Goal: Transaction & Acquisition: Book appointment/travel/reservation

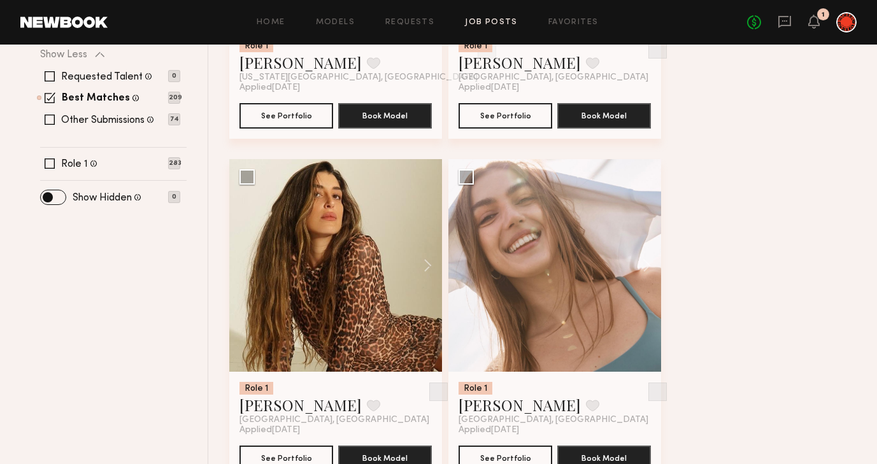
scroll to position [387, 0]
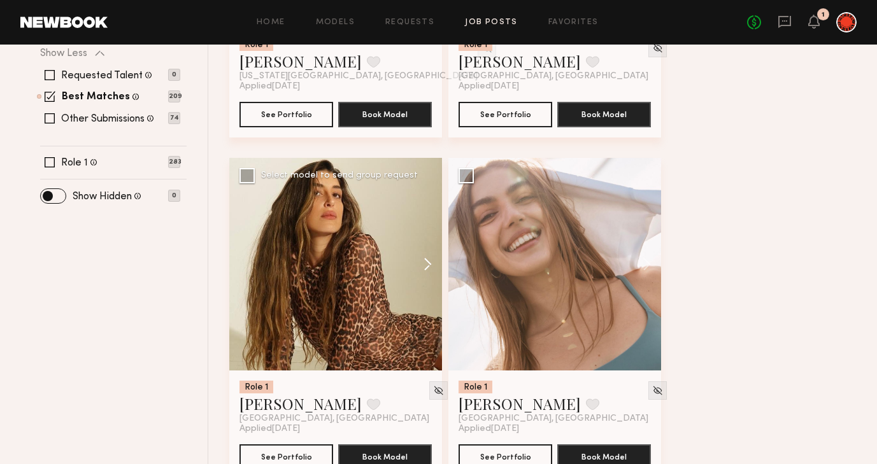
click at [432, 259] on button at bounding box center [421, 264] width 41 height 213
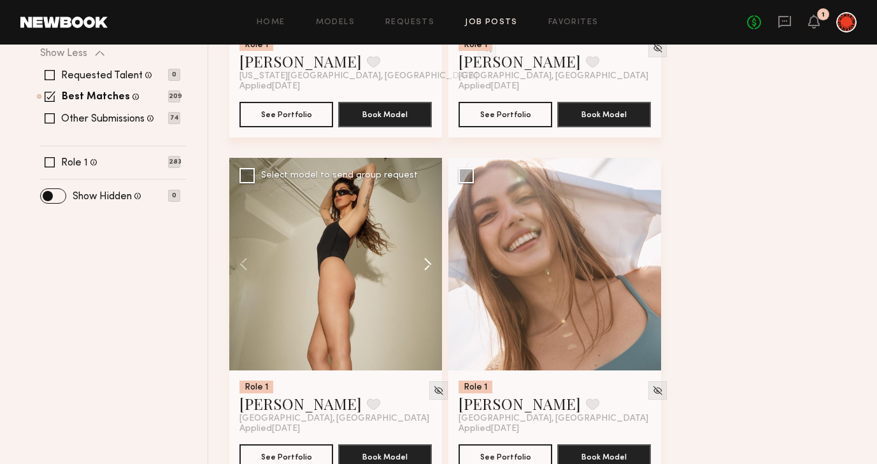
click at [432, 259] on button at bounding box center [421, 264] width 41 height 213
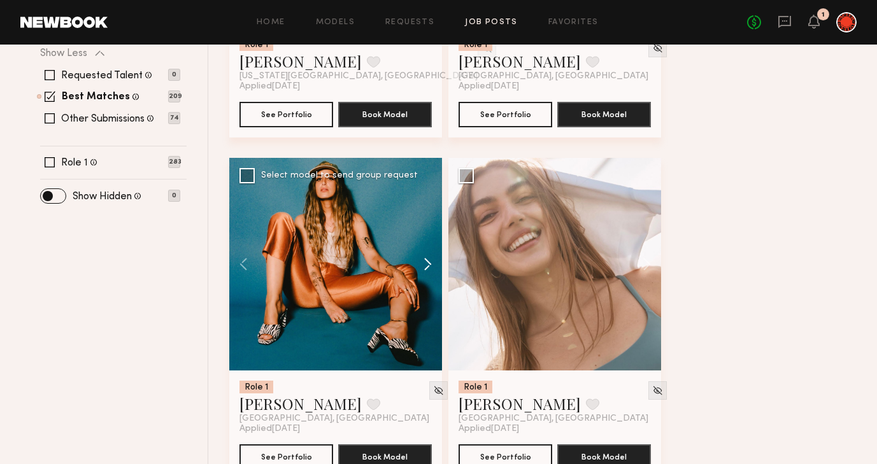
click at [432, 259] on button at bounding box center [421, 264] width 41 height 213
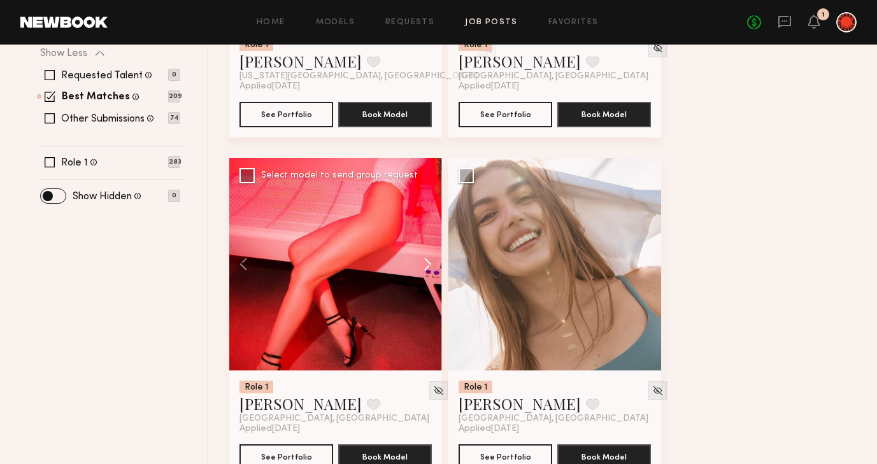
click at [432, 259] on button at bounding box center [421, 264] width 41 height 213
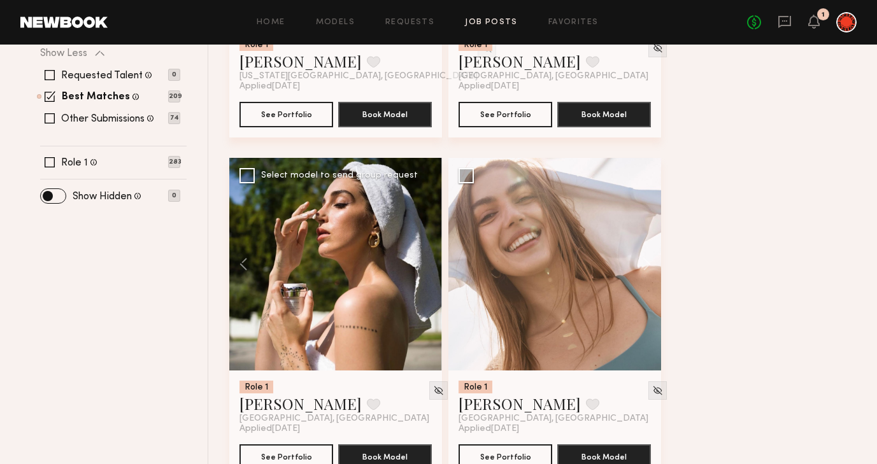
click at [432, 259] on div at bounding box center [335, 264] width 213 height 213
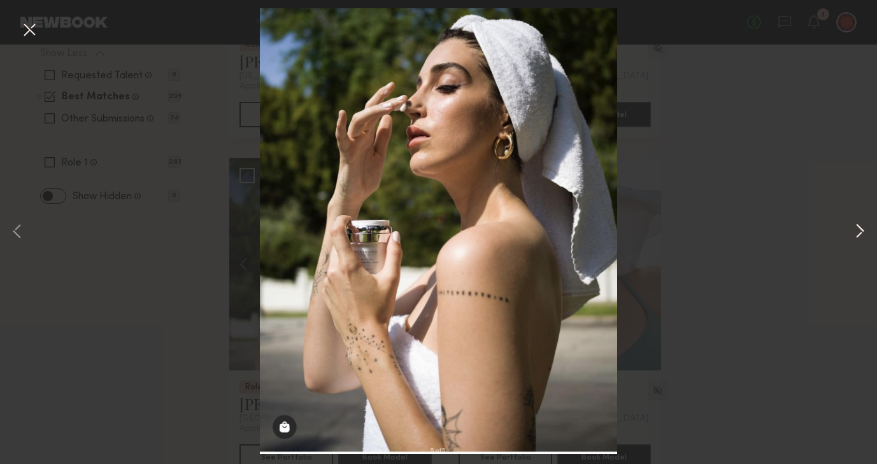
click at [859, 232] on button at bounding box center [859, 231] width 15 height 371
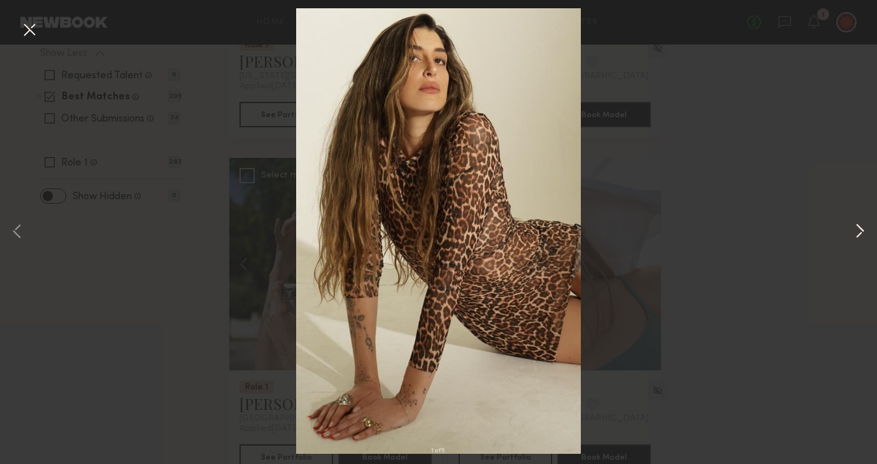
click at [859, 232] on button at bounding box center [859, 231] width 15 height 371
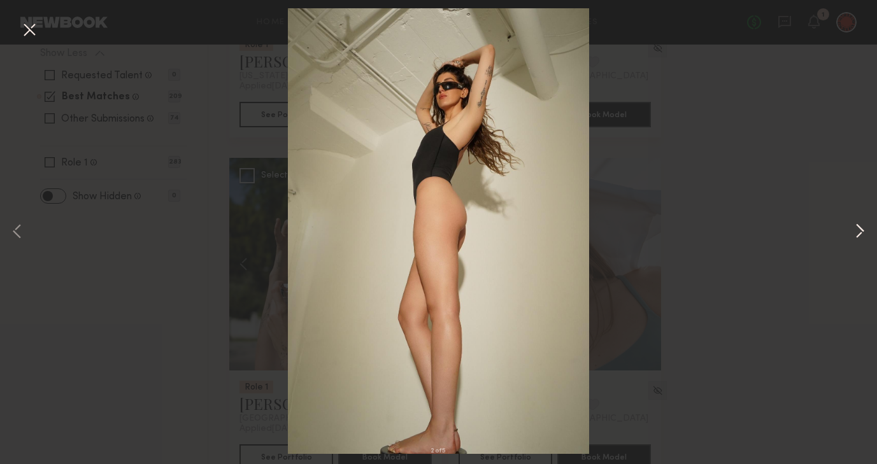
click at [859, 232] on button at bounding box center [859, 231] width 15 height 371
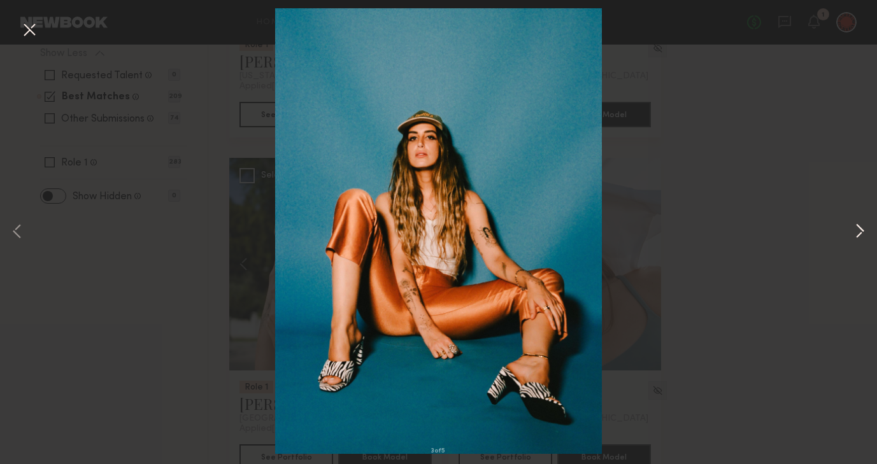
click at [859, 232] on button at bounding box center [859, 231] width 15 height 371
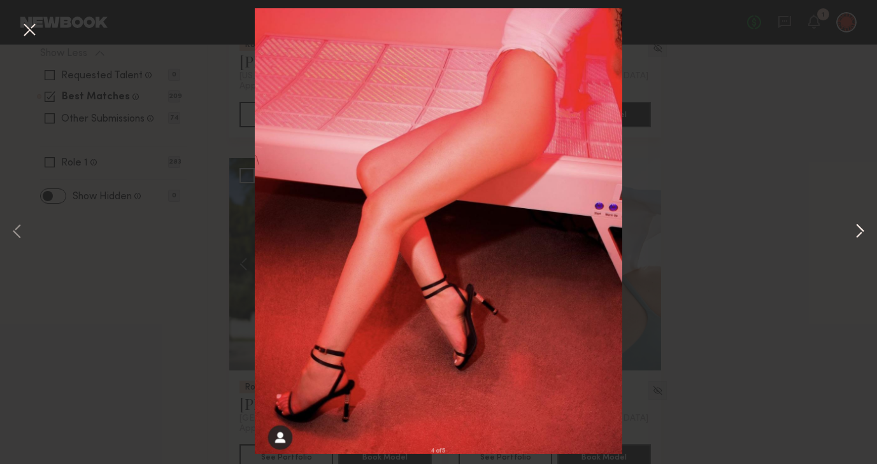
click at [859, 232] on button at bounding box center [859, 231] width 15 height 371
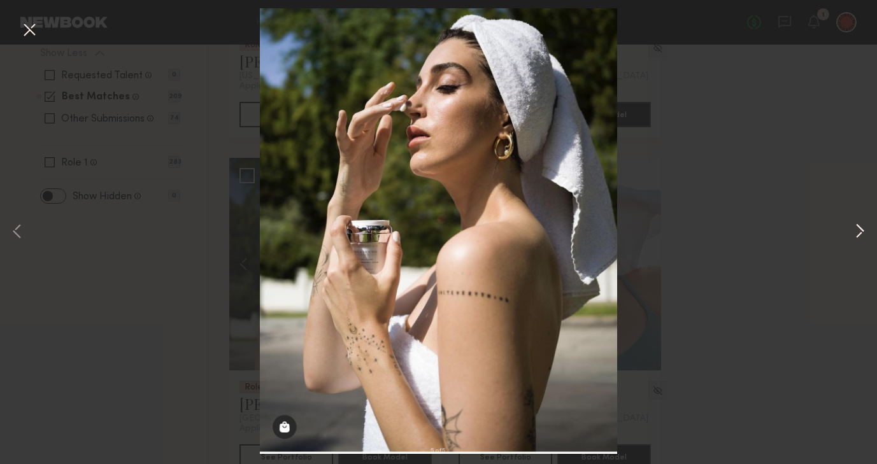
click at [859, 232] on button at bounding box center [859, 231] width 15 height 371
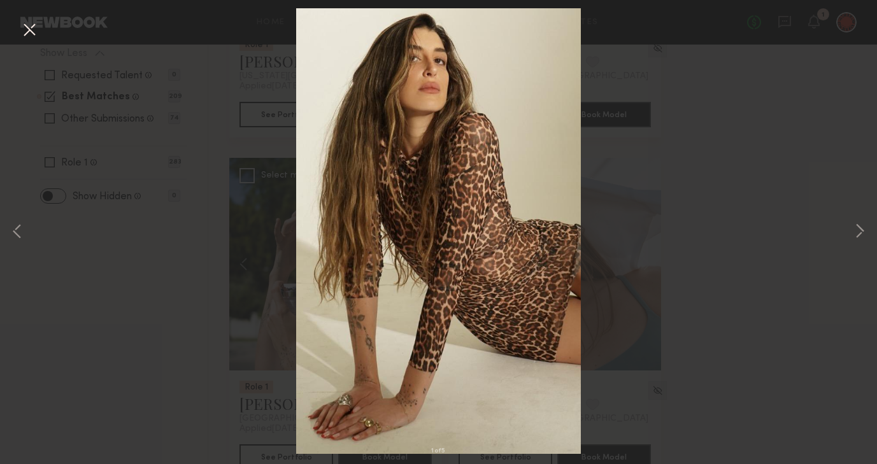
click at [775, 143] on div "1 of 5" at bounding box center [438, 232] width 877 height 464
click at [25, 25] on button at bounding box center [29, 30] width 20 height 23
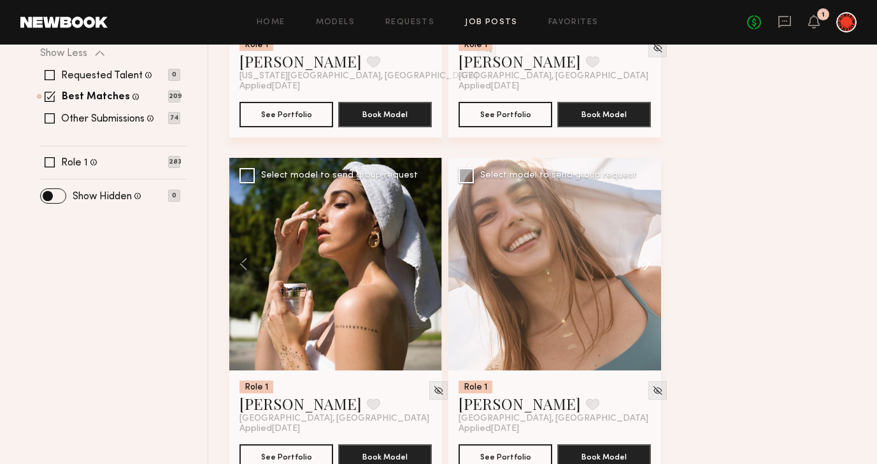
click at [652, 261] on button at bounding box center [640, 264] width 41 height 213
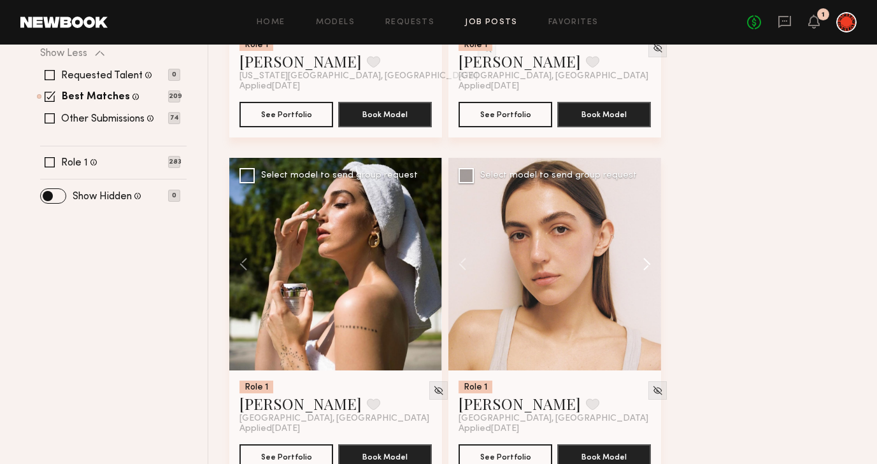
click at [652, 261] on button at bounding box center [640, 264] width 41 height 213
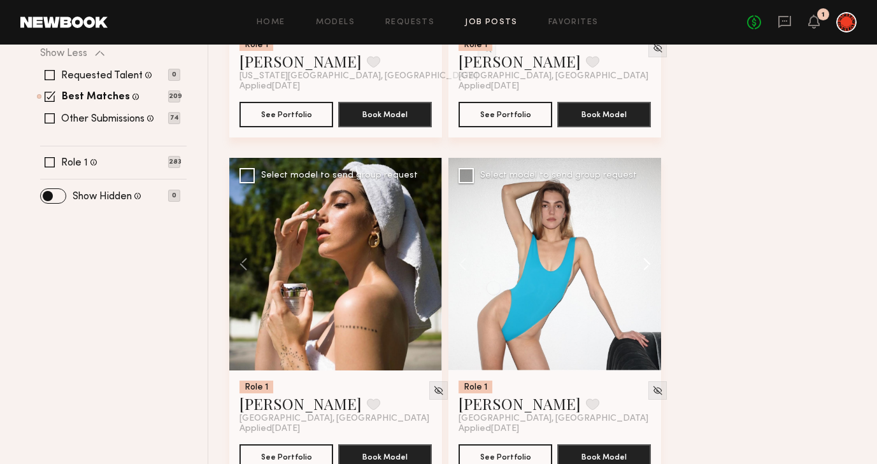
click at [652, 261] on button at bounding box center [640, 264] width 41 height 213
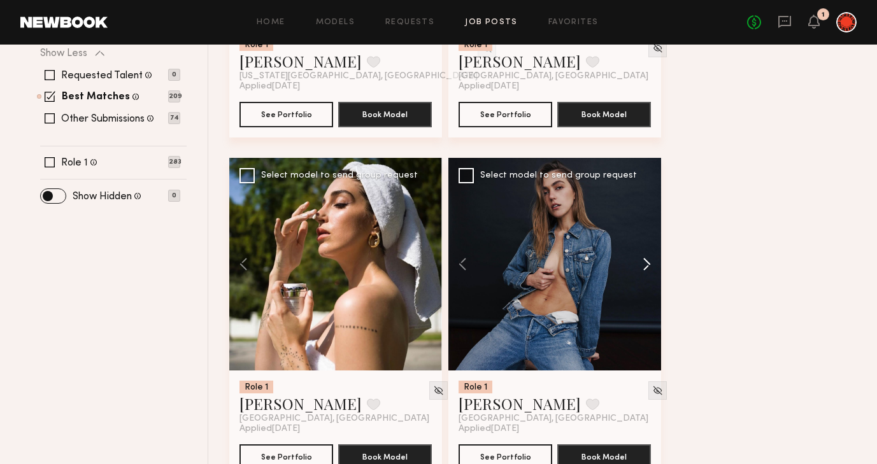
click at [652, 261] on button at bounding box center [640, 264] width 41 height 213
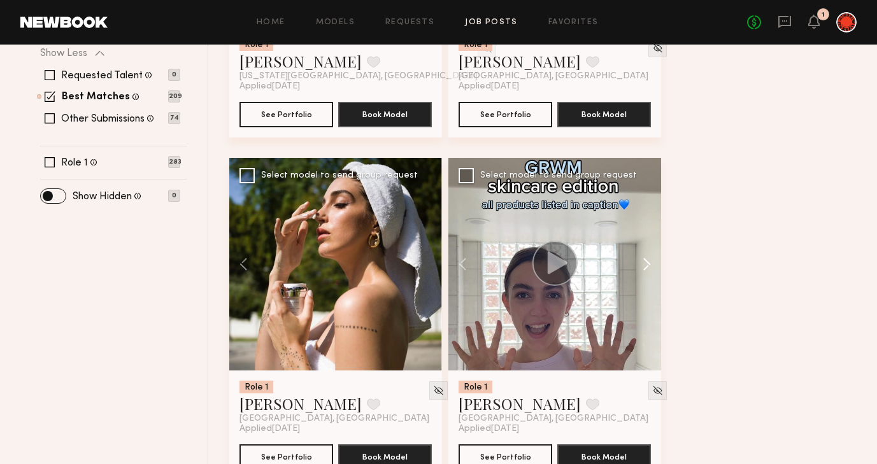
click at [652, 261] on button at bounding box center [640, 264] width 41 height 213
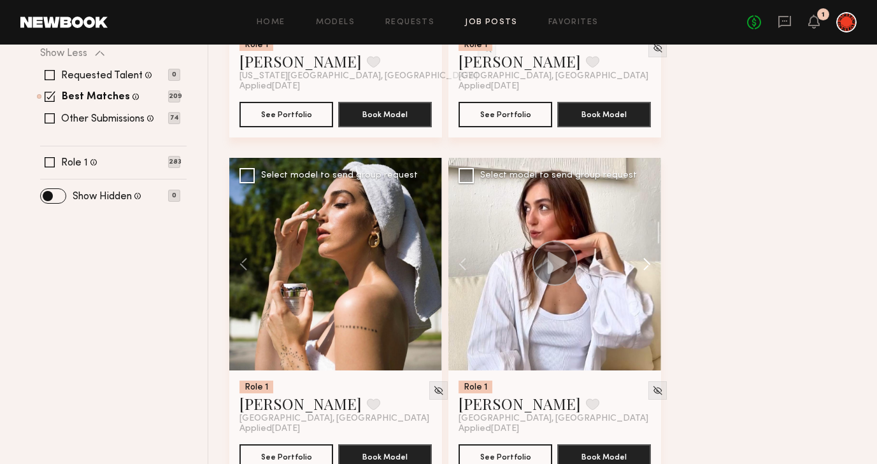
click at [652, 261] on button at bounding box center [640, 264] width 41 height 213
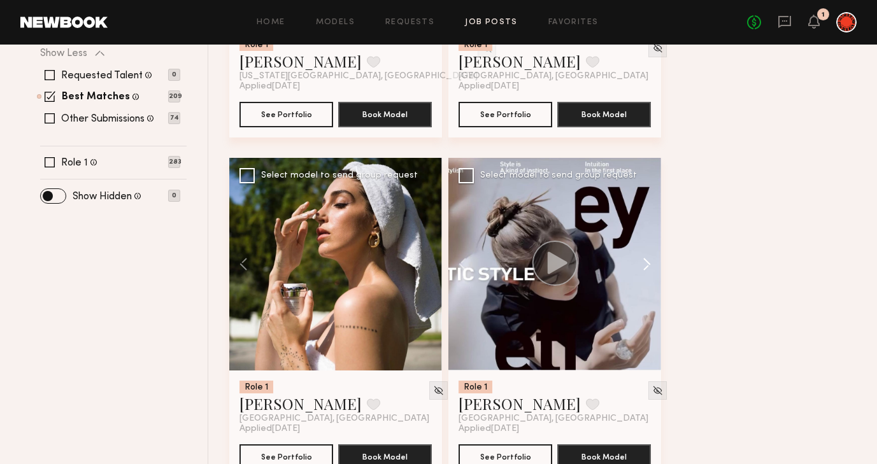
click at [652, 261] on button at bounding box center [640, 264] width 41 height 213
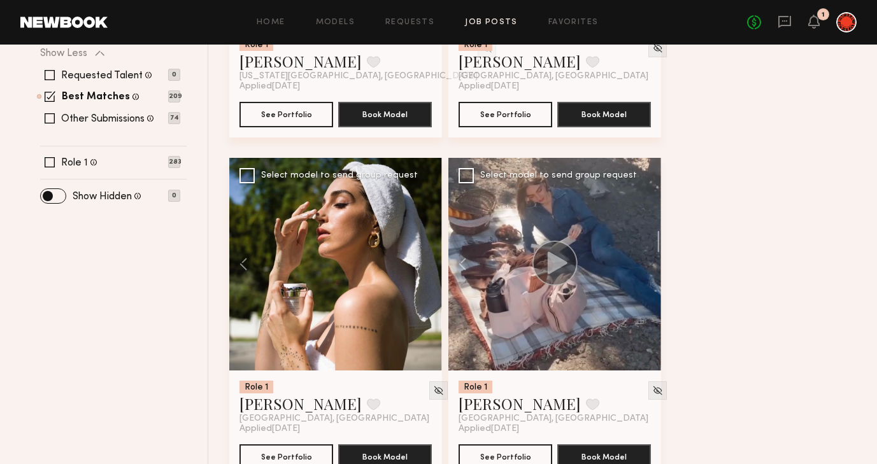
click at [652, 261] on div at bounding box center [554, 264] width 213 height 213
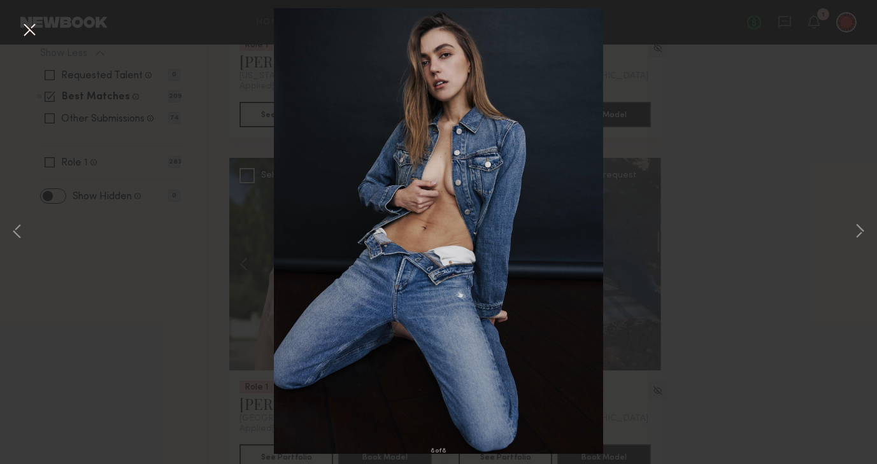
click at [32, 33] on button at bounding box center [29, 30] width 20 height 23
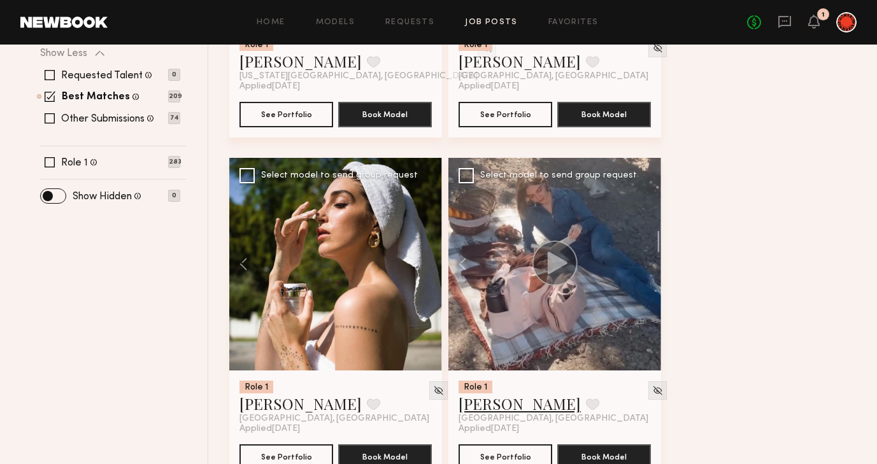
click at [468, 408] on link "[PERSON_NAME]" at bounding box center [520, 404] width 122 height 20
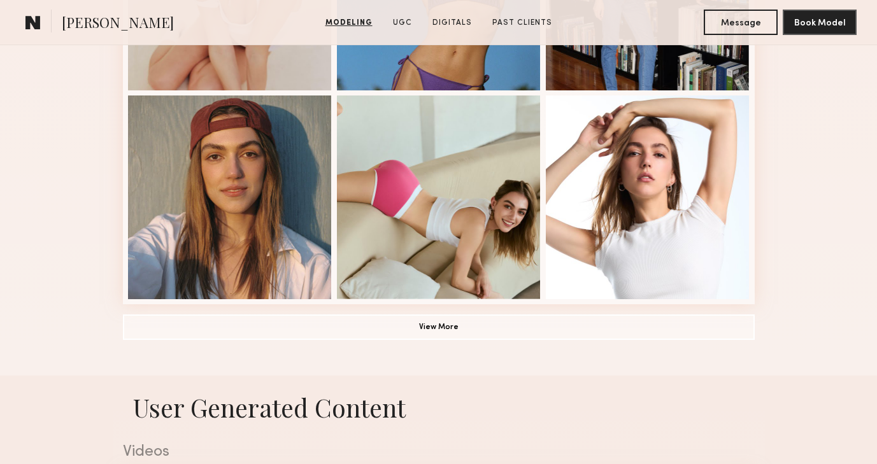
scroll to position [911, 0]
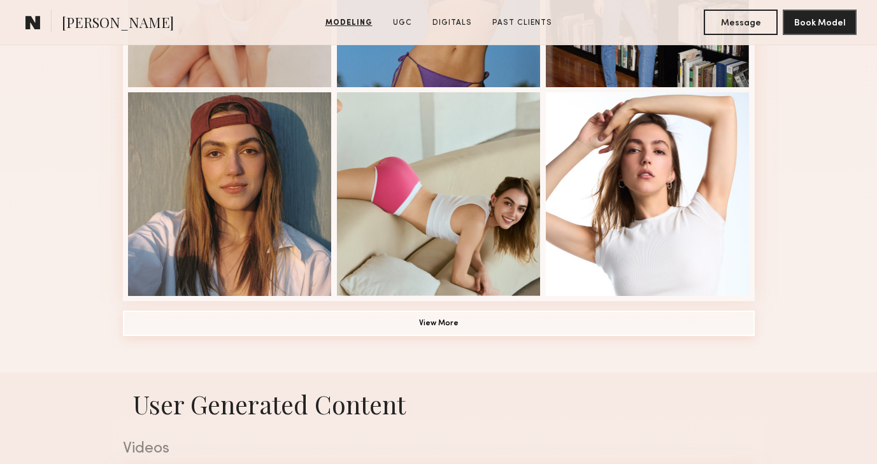
click at [376, 321] on button "View More" at bounding box center [439, 323] width 632 height 25
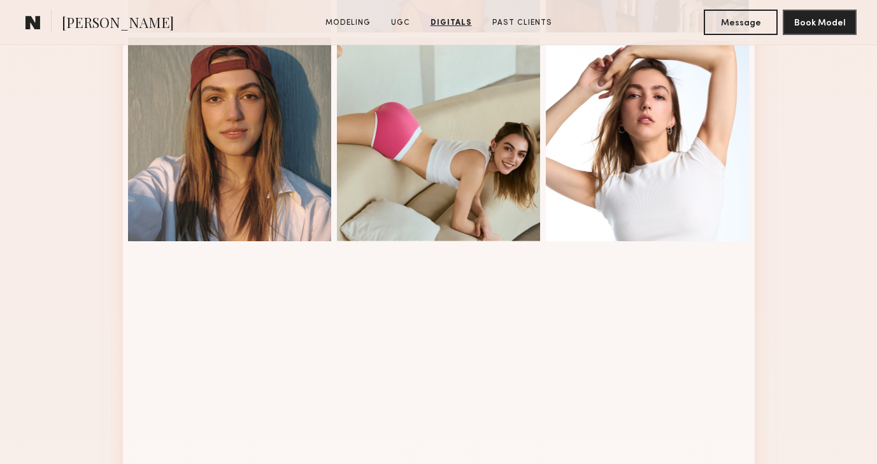
scroll to position [0, 0]
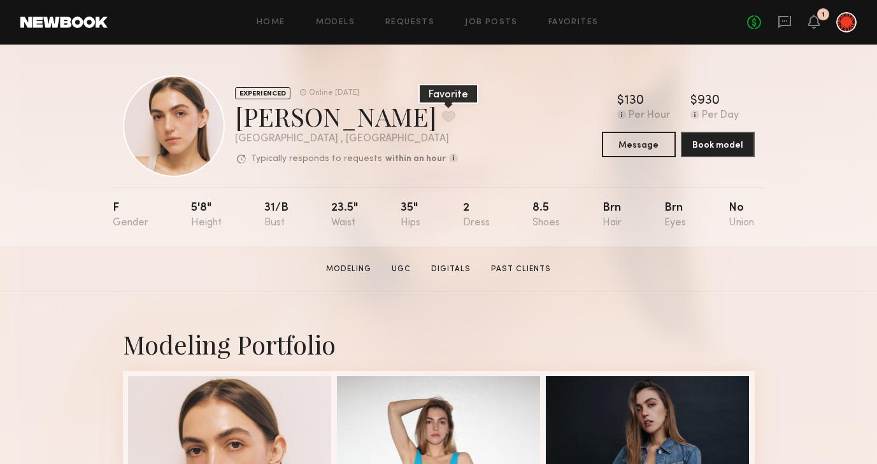
click at [442, 118] on button at bounding box center [448, 116] width 13 height 11
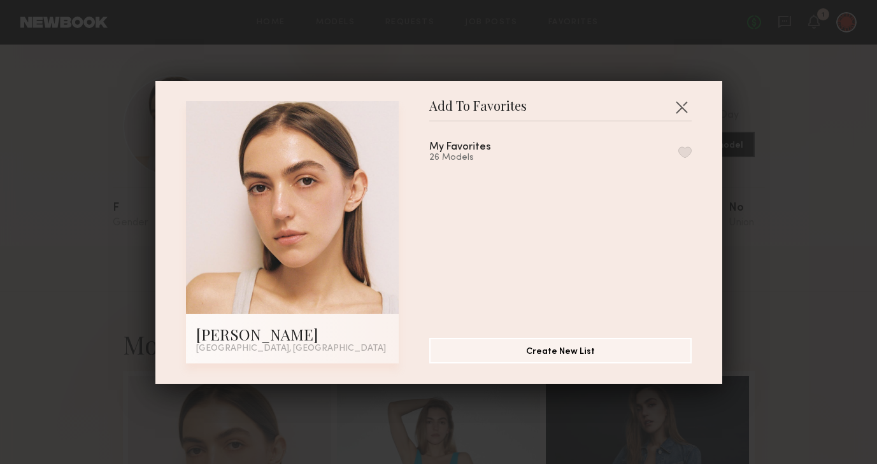
click at [463, 142] on div "My Favorites" at bounding box center [460, 147] width 62 height 11
click at [303, 328] on div "[PERSON_NAME]" at bounding box center [292, 334] width 192 height 20
click at [683, 107] on button "button" at bounding box center [681, 107] width 20 height 20
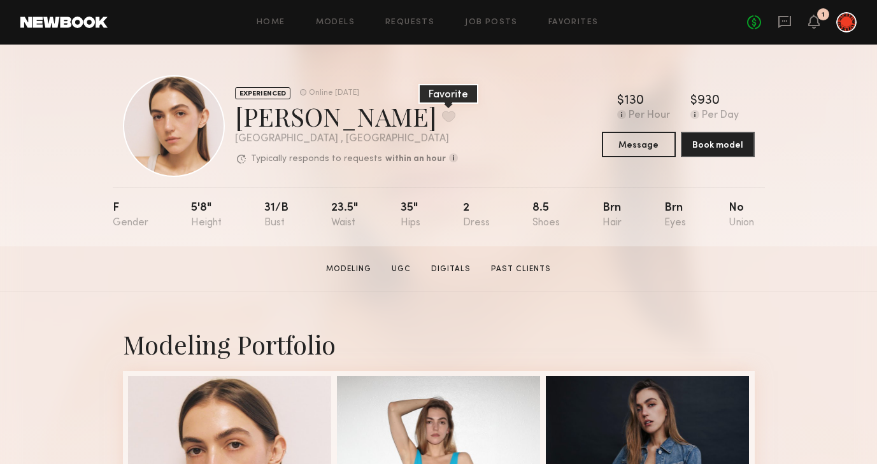
click at [442, 114] on button at bounding box center [448, 116] width 13 height 11
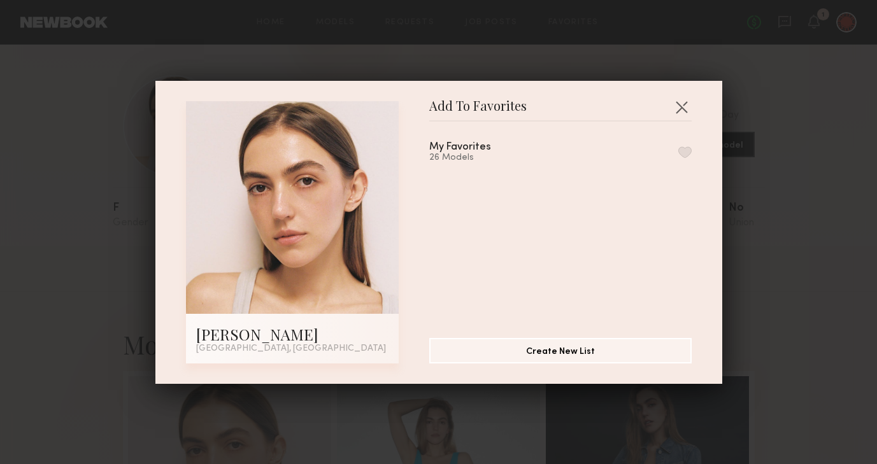
click at [485, 94] on div "Add To Favorites Diana Z. Los Angeles, CA Add To Favorites My Favorites 26 Mode…" at bounding box center [438, 232] width 567 height 303
click at [452, 153] on div "26 Models" at bounding box center [475, 158] width 92 height 10
click at [313, 331] on div "[PERSON_NAME]" at bounding box center [292, 334] width 192 height 20
click at [674, 104] on button "button" at bounding box center [681, 107] width 20 height 20
